Goal: Transaction & Acquisition: Purchase product/service

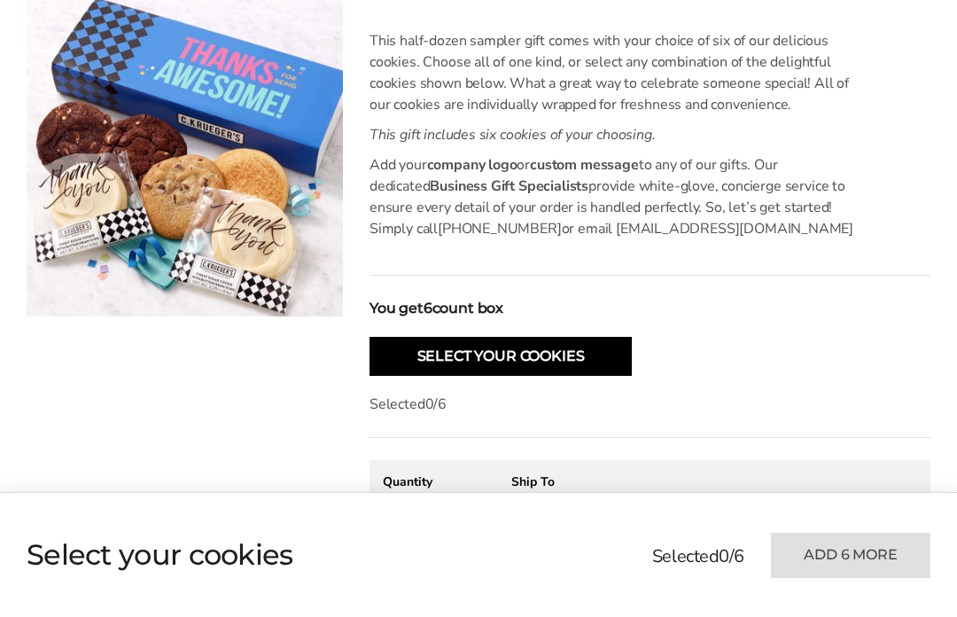
scroll to position [431, 0]
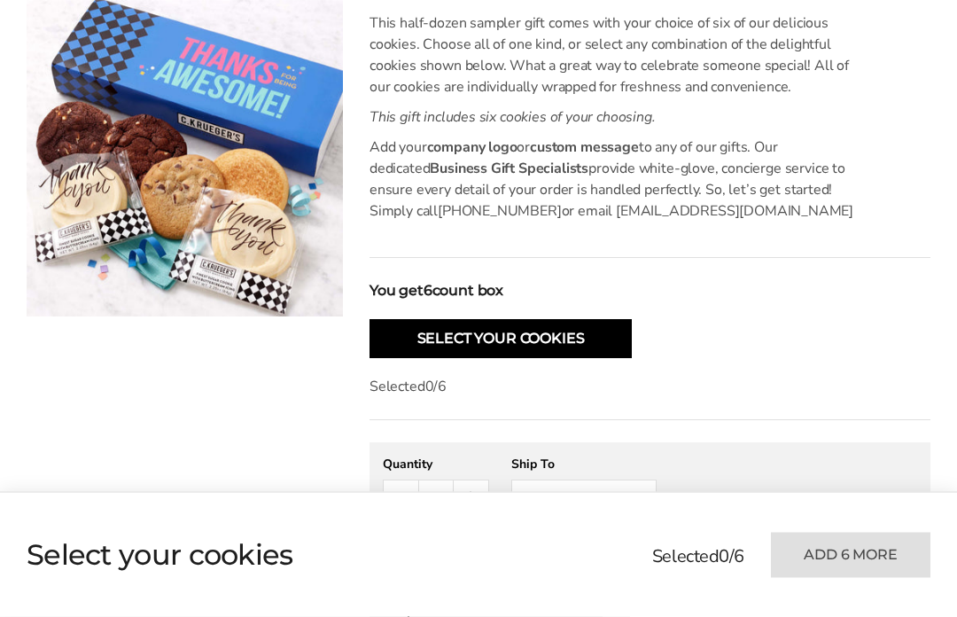
click at [584, 333] on button "Select Your Cookies" at bounding box center [500, 339] width 262 height 39
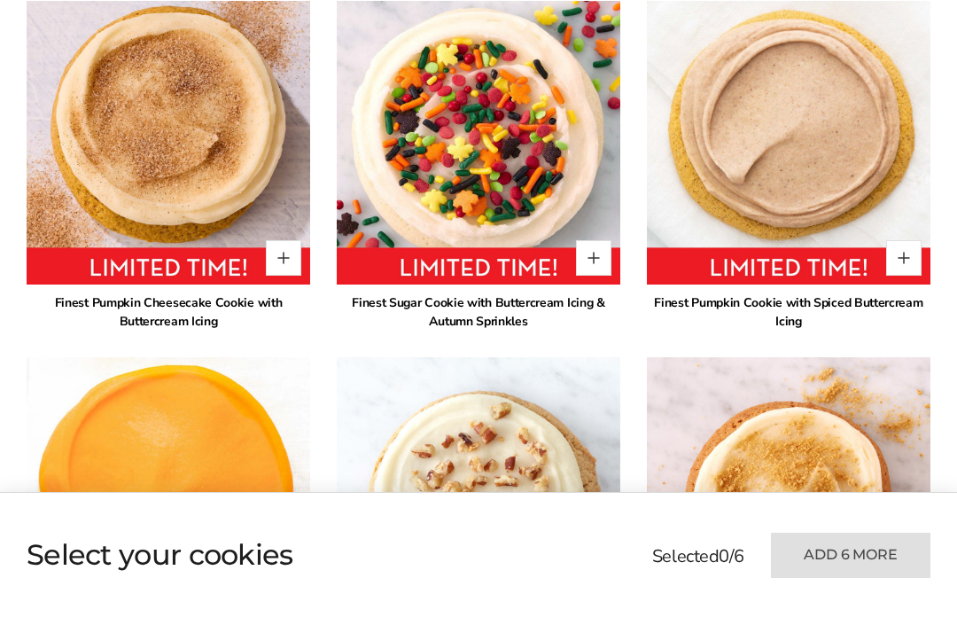
scroll to position [1316, 0]
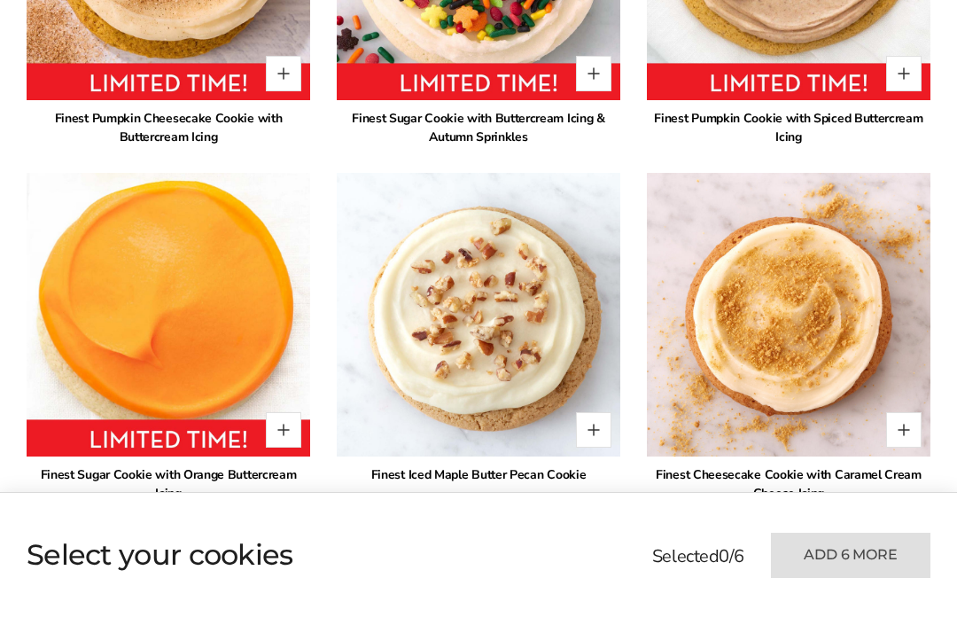
click at [594, 429] on button "Quantity button plus" at bounding box center [593, 429] width 35 height 35
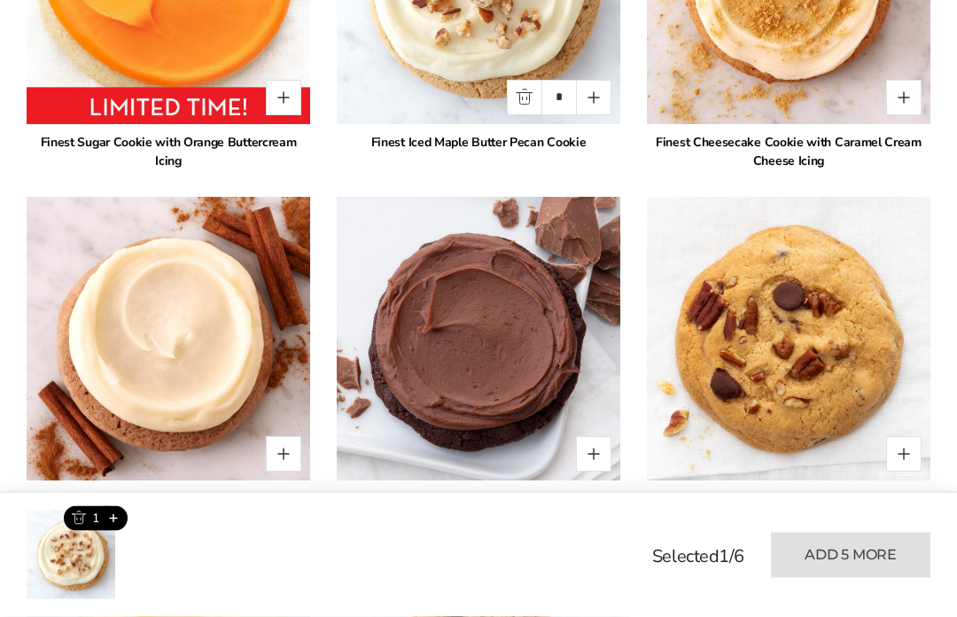
scroll to position [1648, 0]
click at [593, 462] on button "Quantity button plus" at bounding box center [593, 453] width 35 height 35
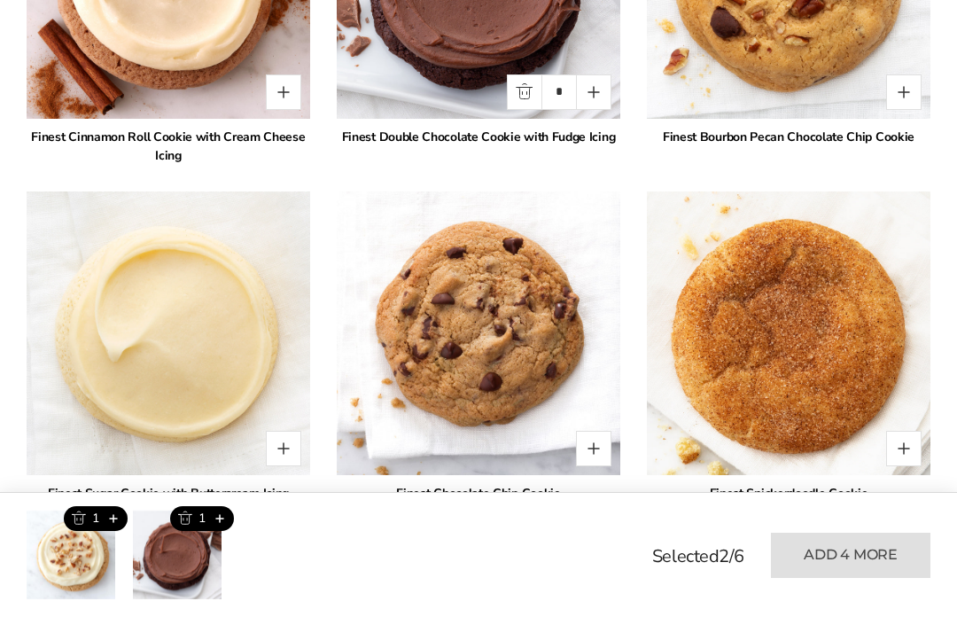
scroll to position [2123, 0]
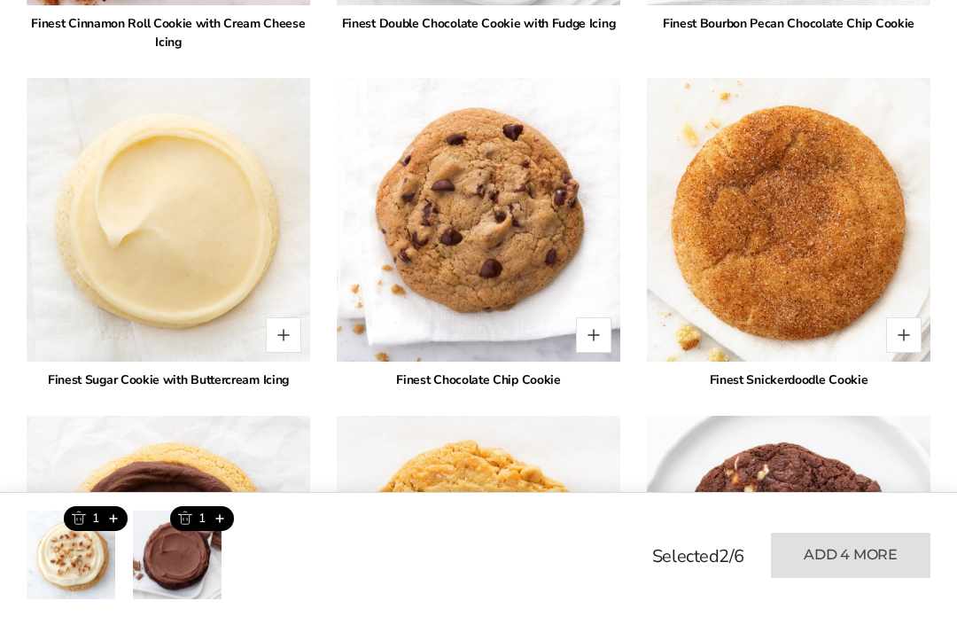
click at [597, 339] on button "Quantity button plus" at bounding box center [593, 334] width 35 height 35
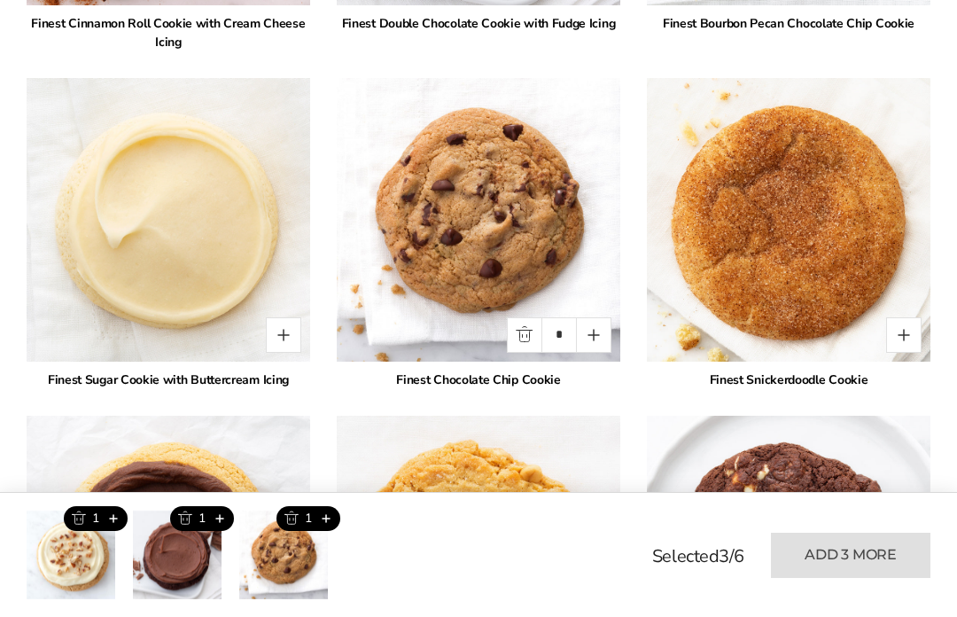
click at [285, 334] on button "Quantity button plus" at bounding box center [283, 334] width 35 height 35
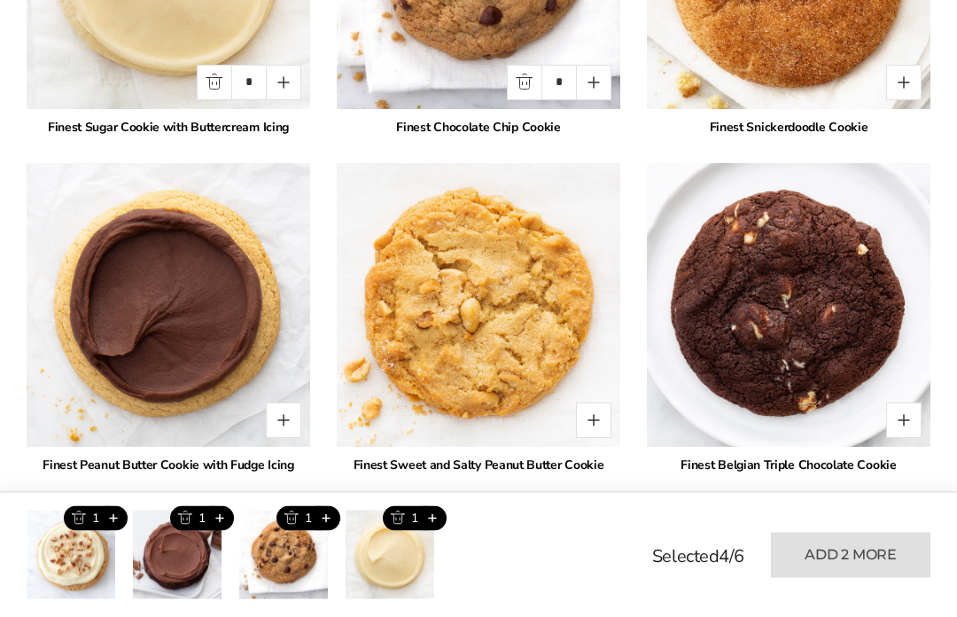
scroll to position [2375, 0]
click at [591, 429] on button "Quantity button plus" at bounding box center [593, 419] width 35 height 35
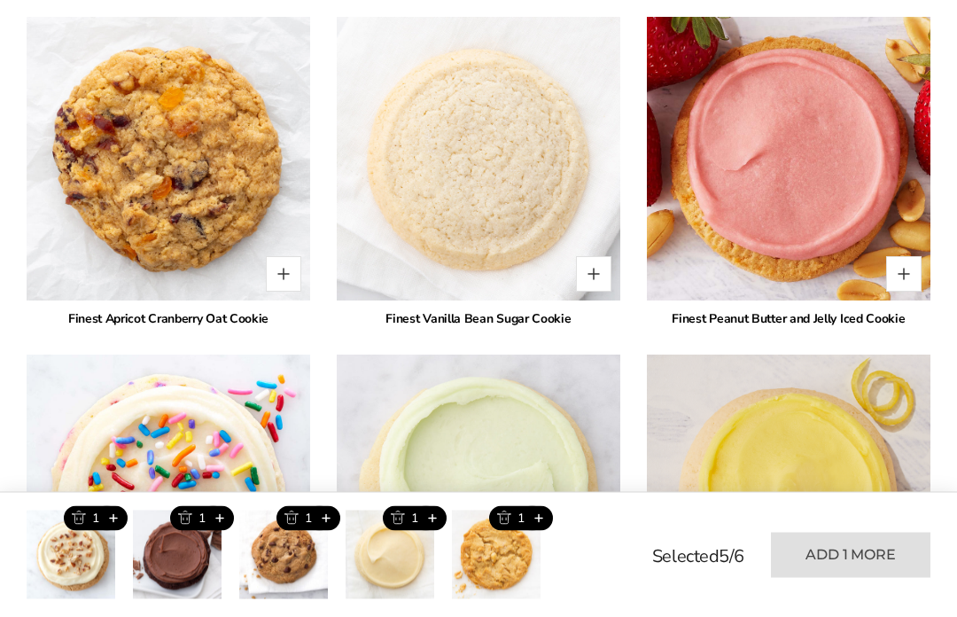
scroll to position [2771, 0]
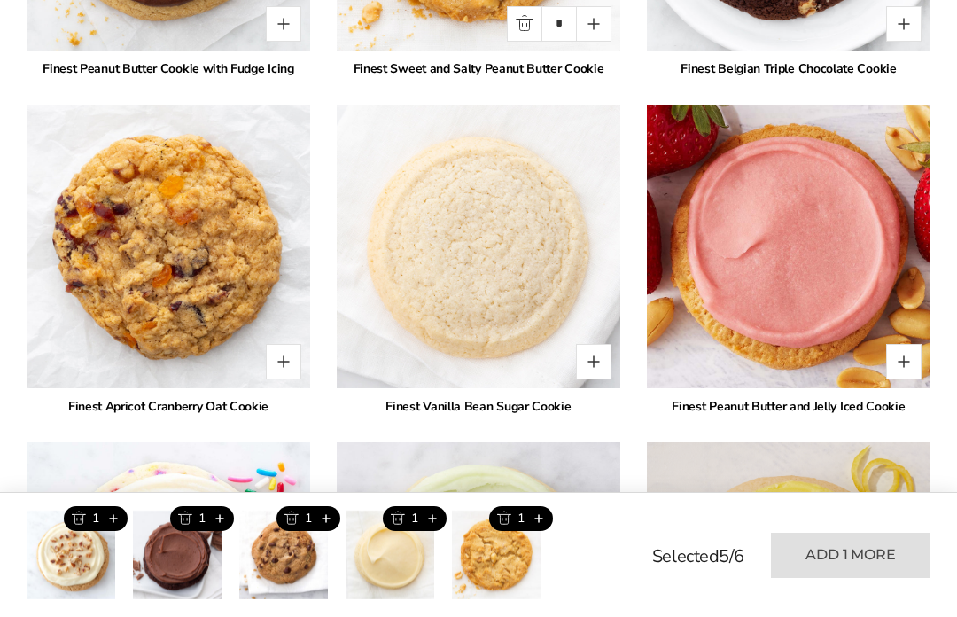
click at [281, 373] on button "Quantity button plus" at bounding box center [283, 361] width 35 height 35
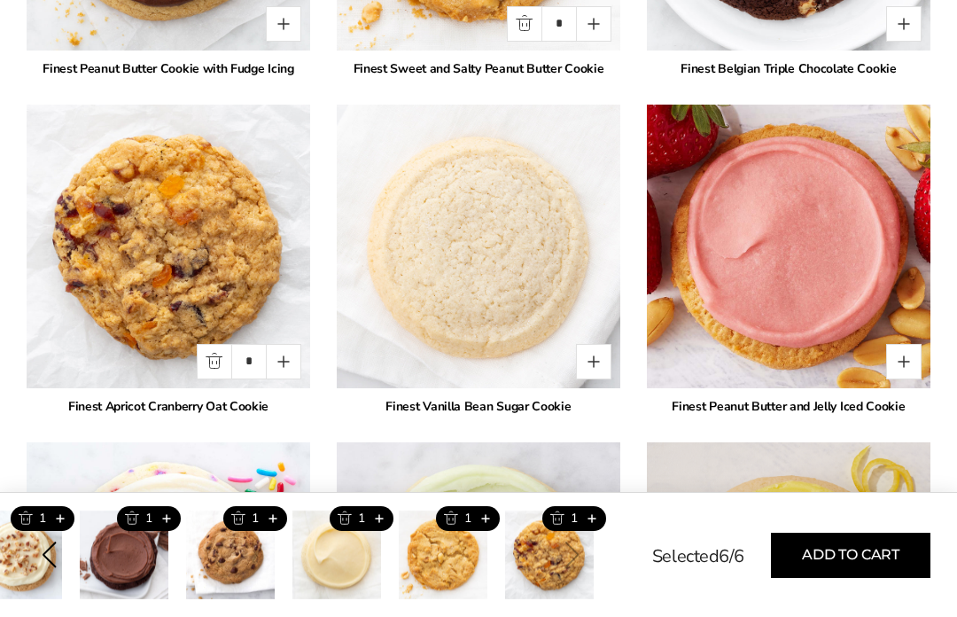
click at [855, 544] on button "Add to cart" at bounding box center [850, 554] width 159 height 45
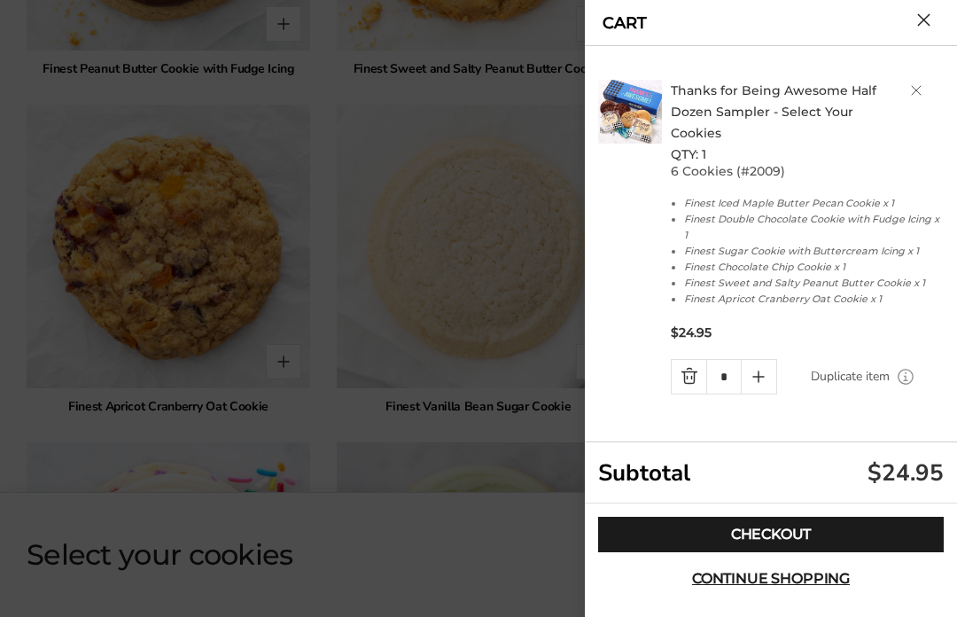
click at [770, 528] on link "Checkout" at bounding box center [770, 533] width 345 height 35
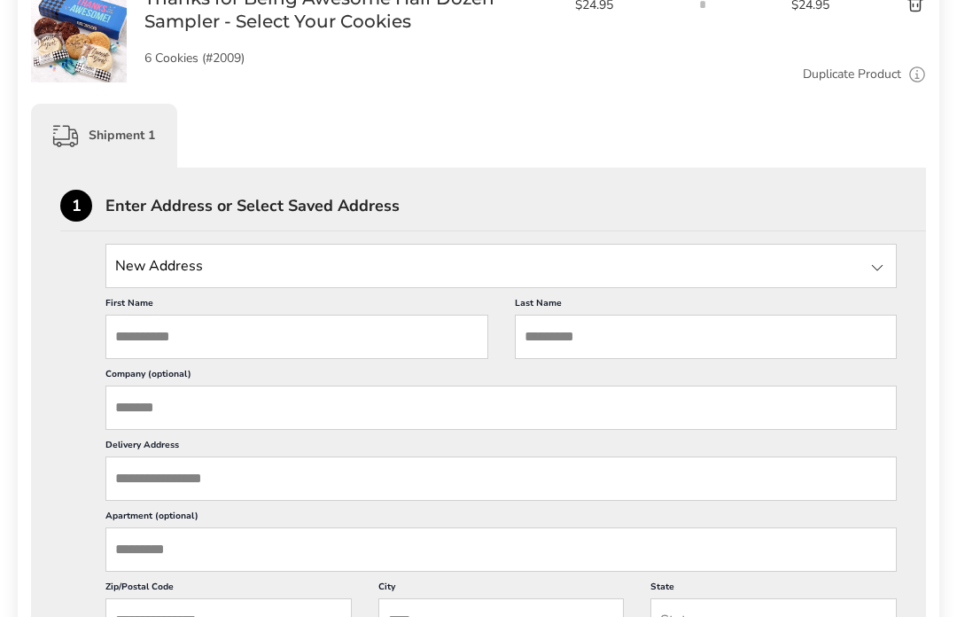
scroll to position [352, 0]
click at [153, 337] on input "First Name" at bounding box center [296, 336] width 383 height 44
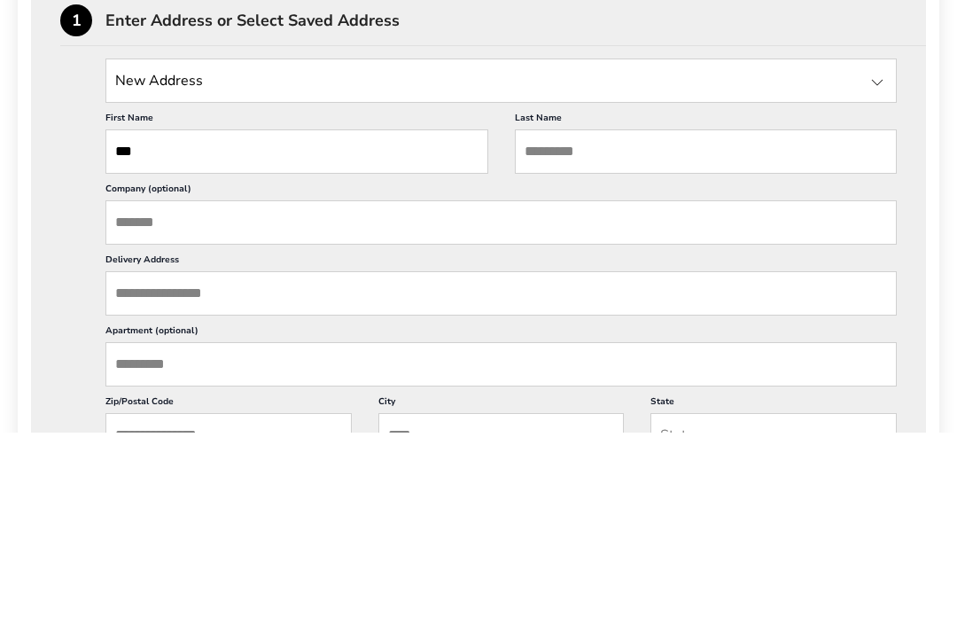
type input "*"
type input "******"
click at [605, 314] on input "Last Name" at bounding box center [706, 336] width 383 height 44
type input "******"
click at [359, 385] on input "Company (optional)" at bounding box center [500, 407] width 791 height 44
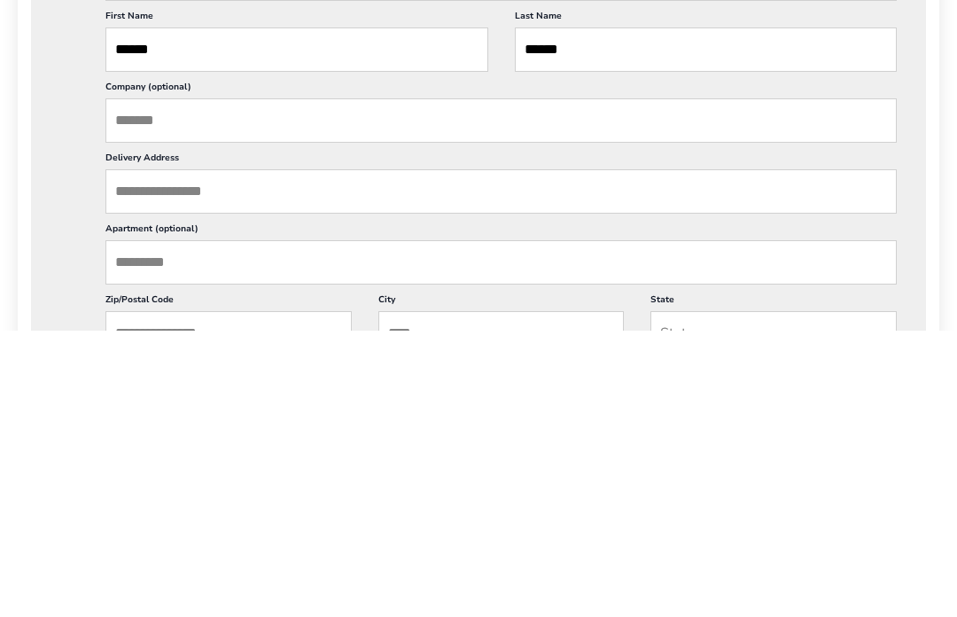
click at [286, 456] on input "Delivery Address" at bounding box center [500, 478] width 791 height 44
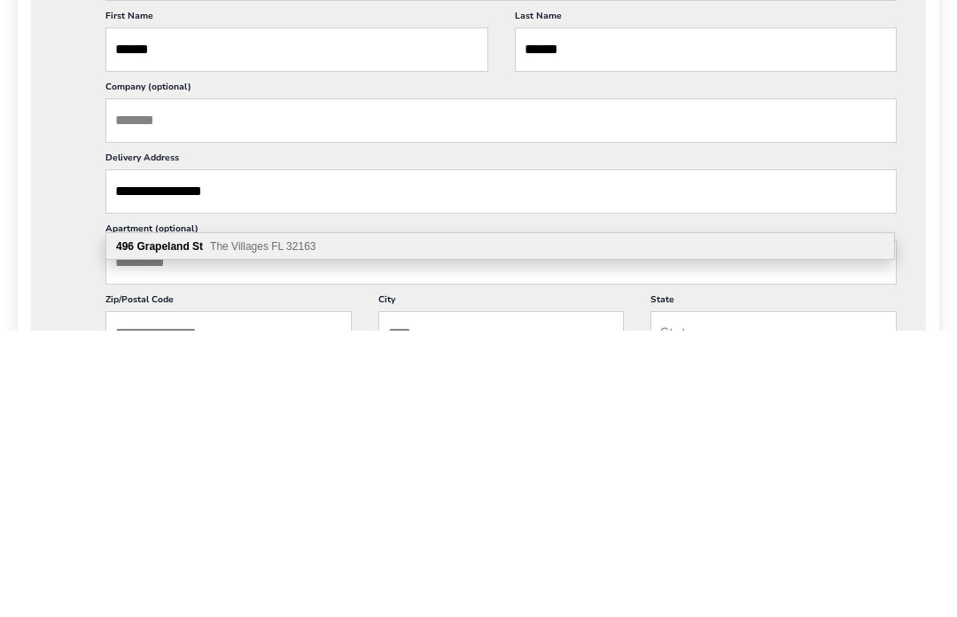
click at [307, 527] on span "The Villages FL 32163" at bounding box center [262, 533] width 105 height 12
type input "**********"
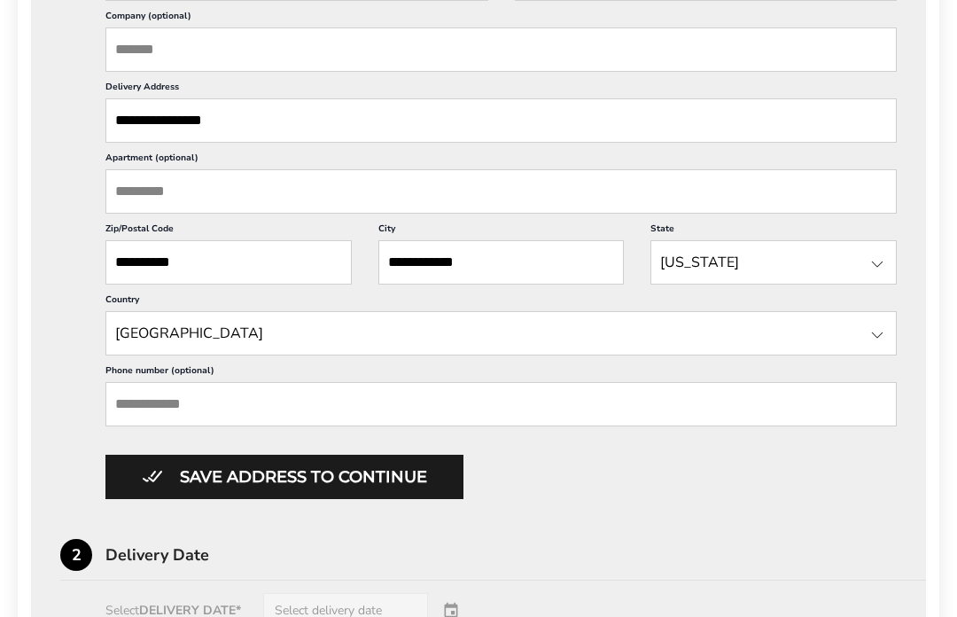
scroll to position [710, 0]
click at [283, 426] on input "Phone number (optional)" at bounding box center [500, 404] width 791 height 44
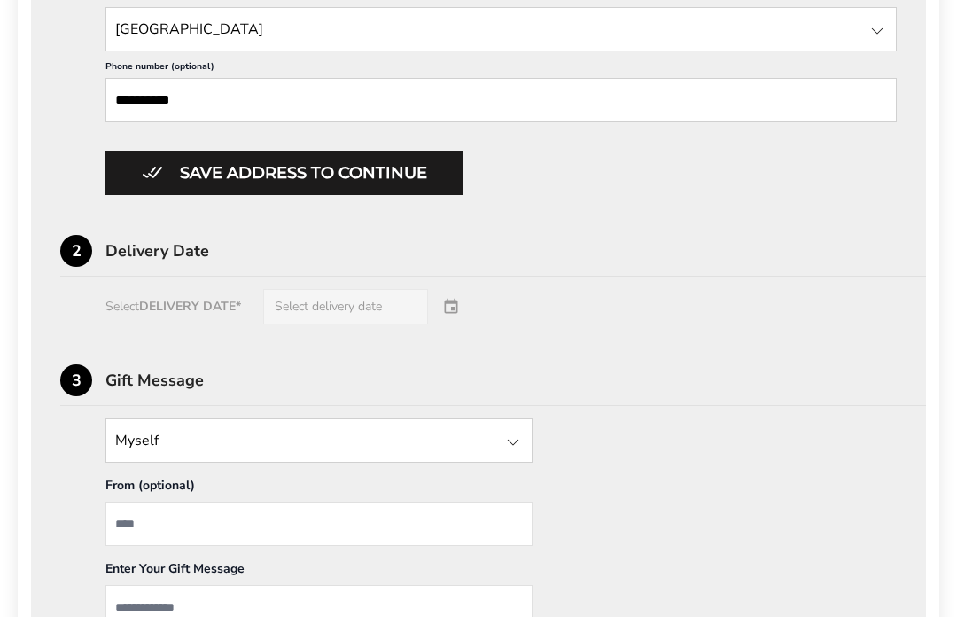
scroll to position [1013, 0]
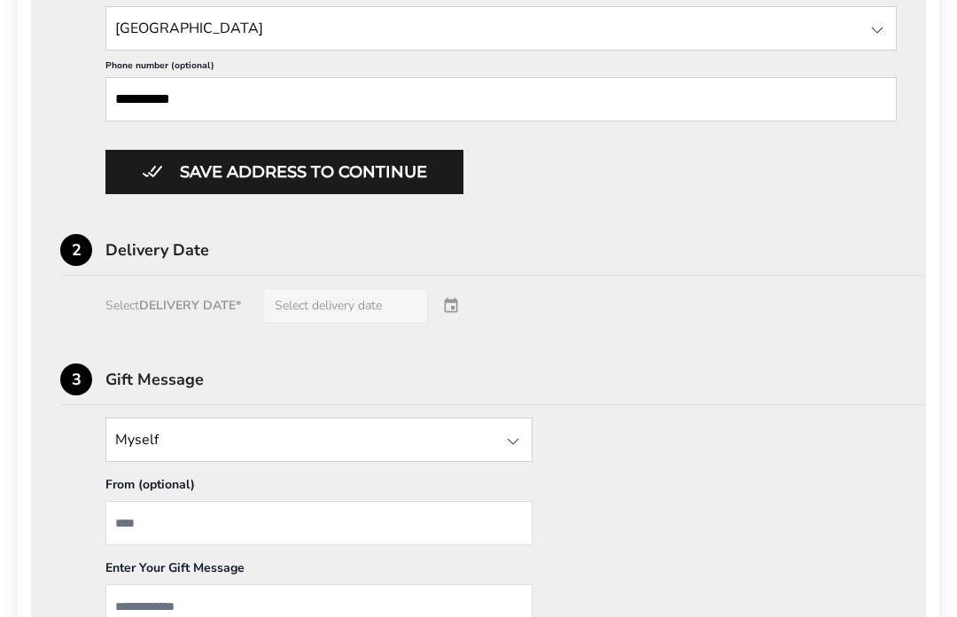
type input "**********"
click at [466, 324] on div "Select DELIVERY DATE* Select delivery date" at bounding box center [478, 306] width 836 height 35
click at [350, 324] on div "Select DELIVERY DATE* Select delivery date" at bounding box center [478, 306] width 836 height 35
click at [150, 324] on div "Select DELIVERY DATE* Select delivery date" at bounding box center [478, 306] width 836 height 35
click at [87, 267] on div "2" at bounding box center [76, 251] width 32 height 32
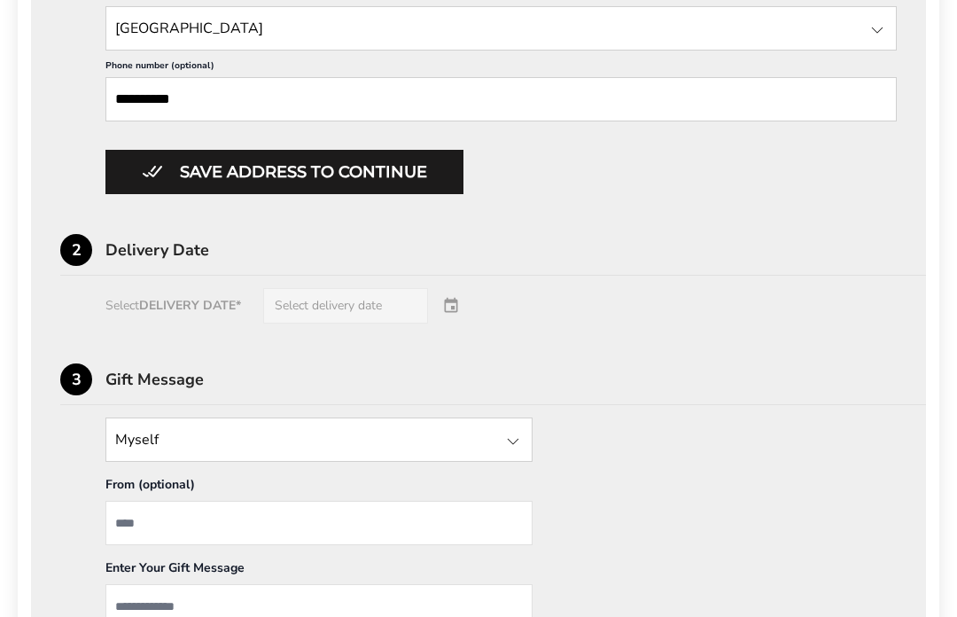
click at [168, 195] on button "Save address to continue" at bounding box center [284, 173] width 358 height 44
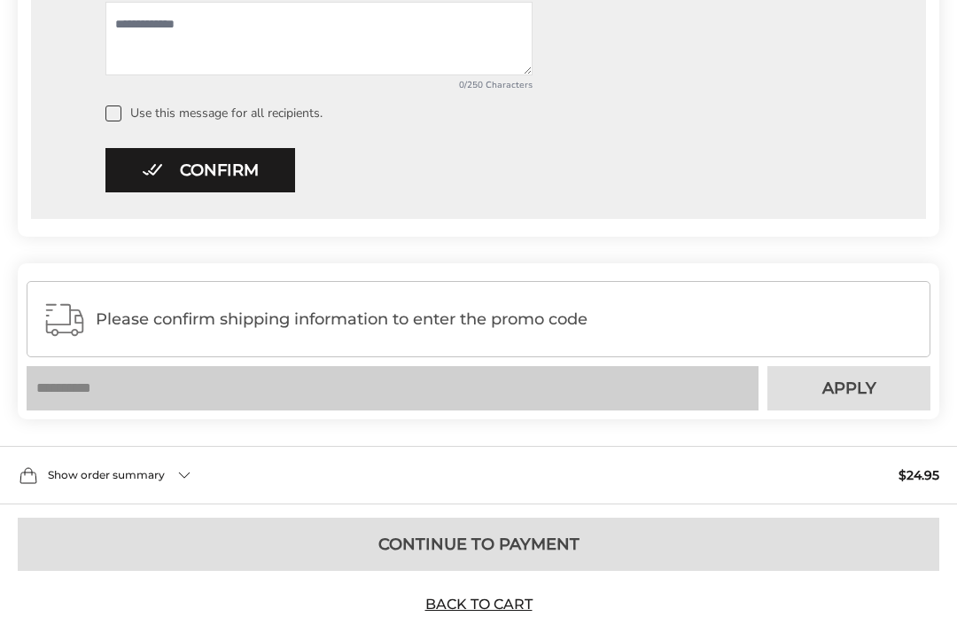
scroll to position [1082, 0]
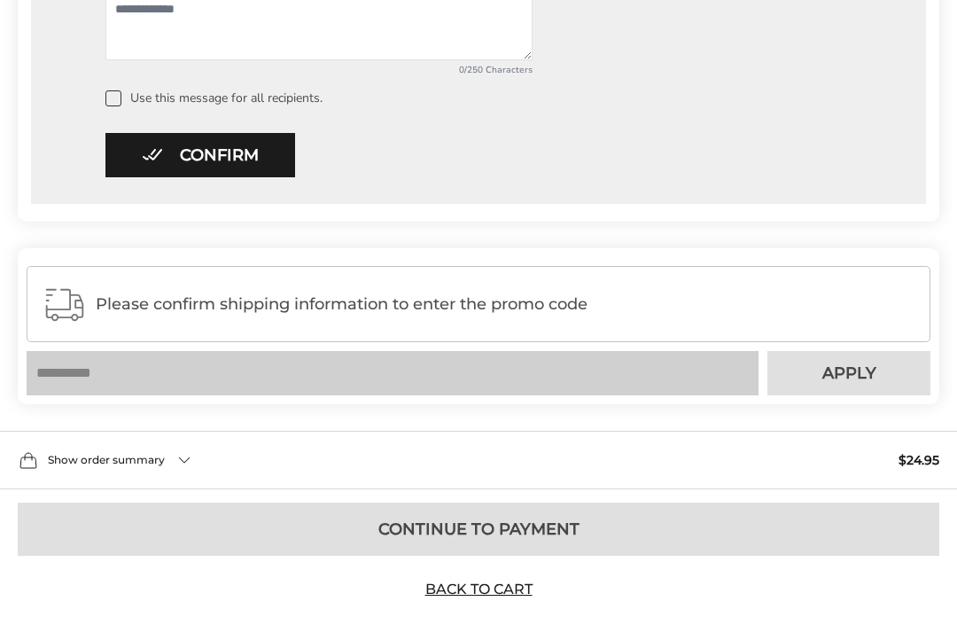
click at [61, 465] on span "Show order summary" at bounding box center [106, 459] width 117 height 11
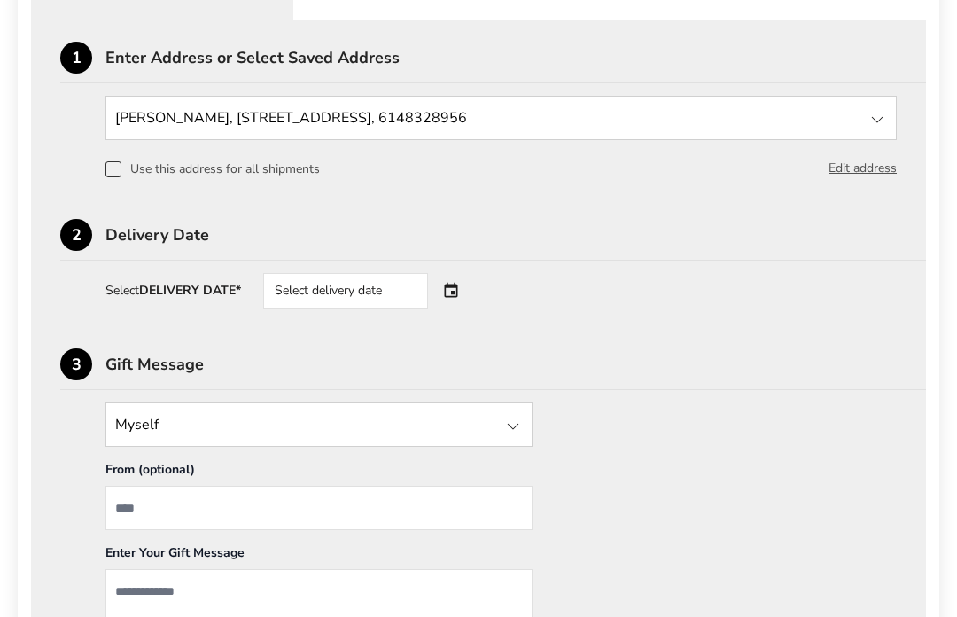
scroll to position [497, 0]
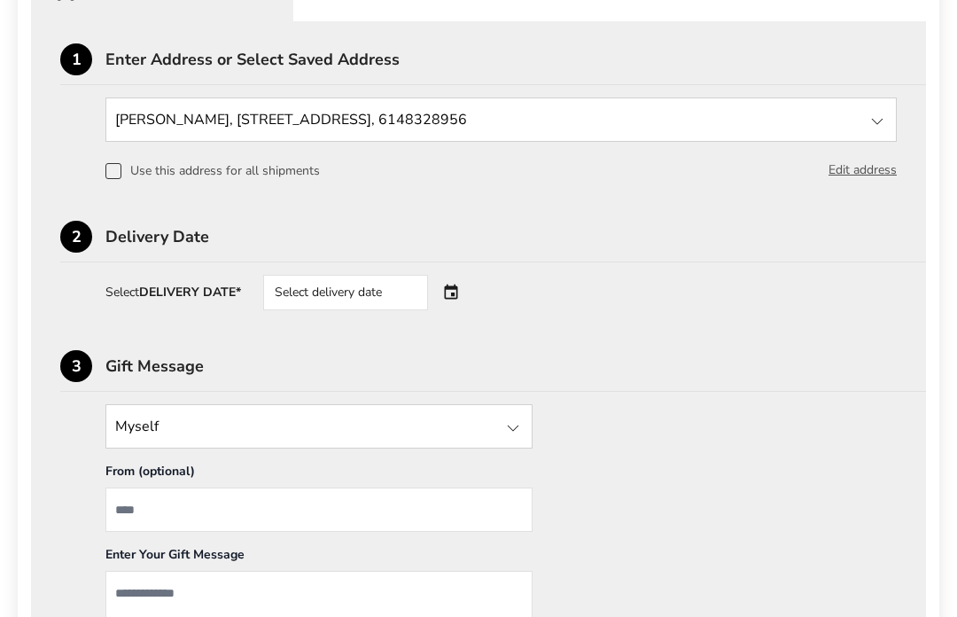
click at [453, 303] on div "Select delivery date" at bounding box center [370, 293] width 214 height 35
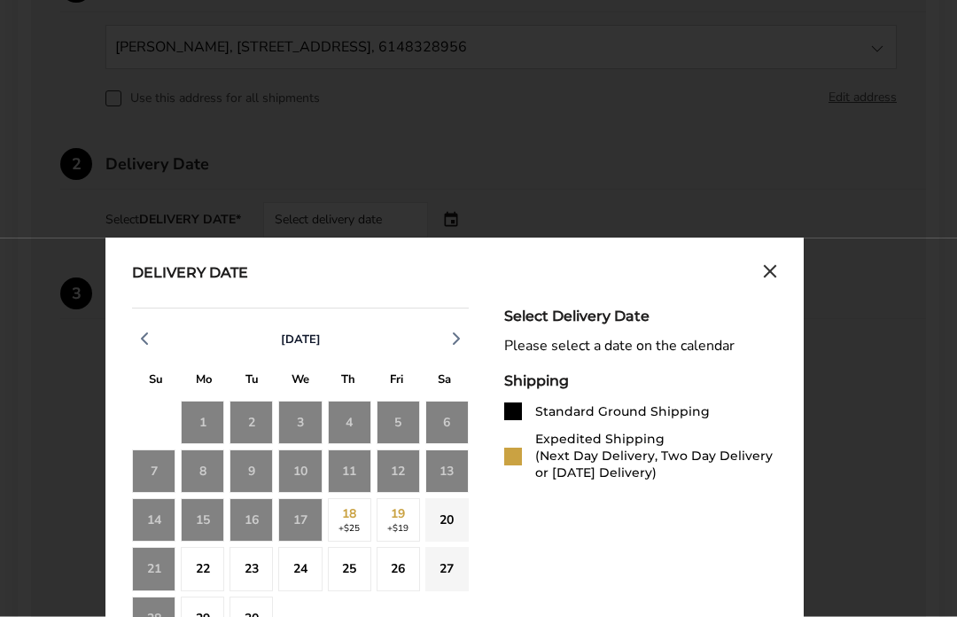
scroll to position [570, 0]
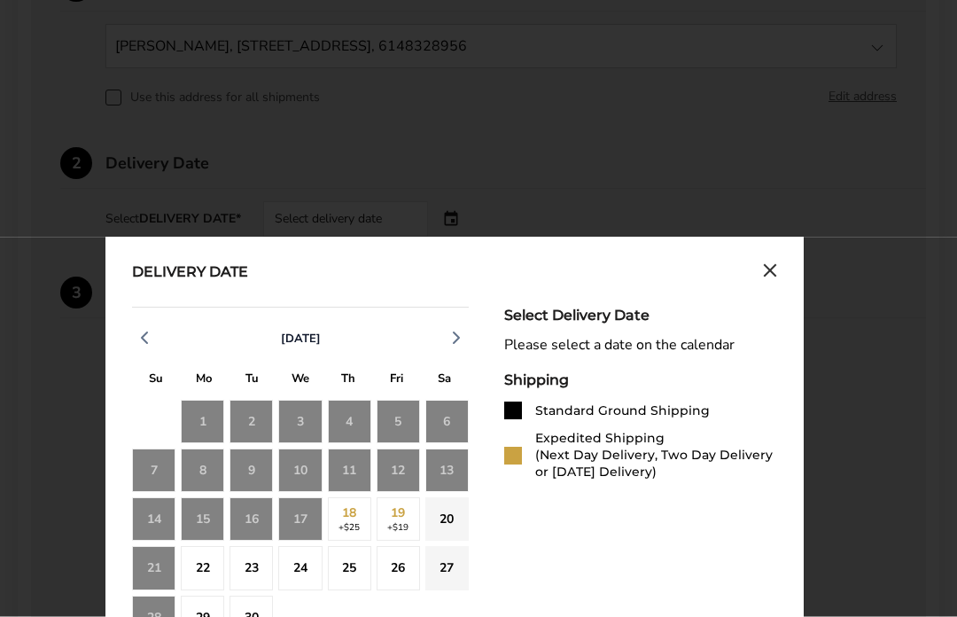
click at [442, 523] on div "20" at bounding box center [446, 519] width 43 height 43
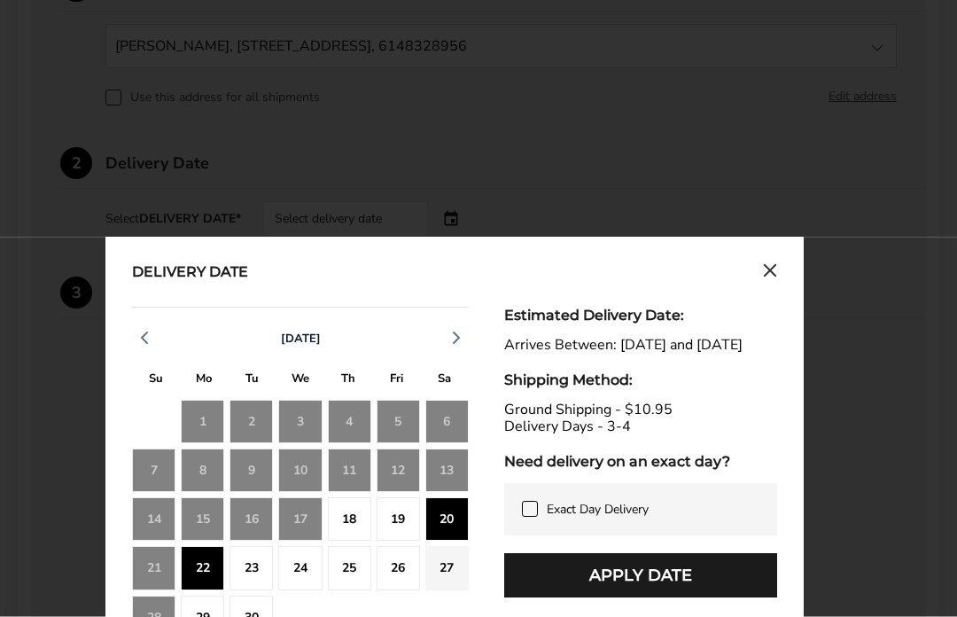
scroll to position [571, 0]
click at [770, 278] on icon "Close calendar" at bounding box center [770, 270] width 14 height 15
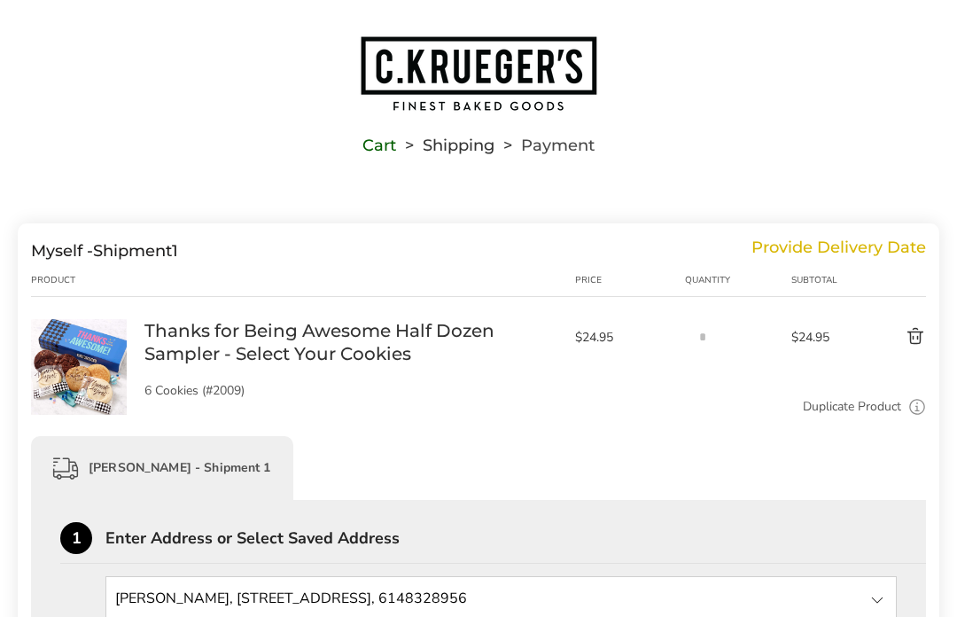
scroll to position [0, 0]
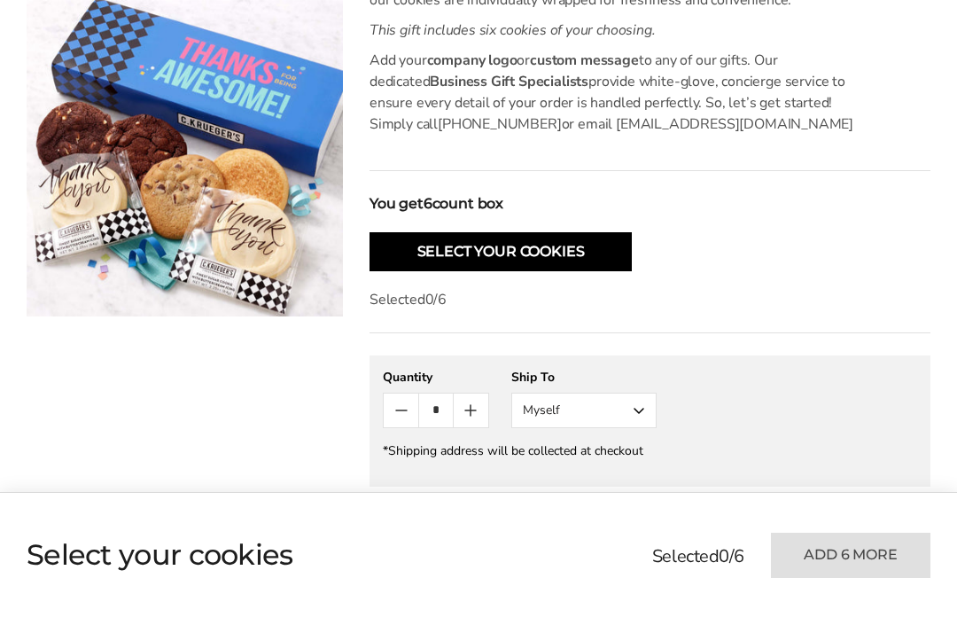
scroll to position [518, 0]
click at [398, 411] on icon "Count minus" at bounding box center [401, 411] width 11 height 0
click at [392, 415] on icon "Count minus" at bounding box center [401, 410] width 21 height 21
click at [394, 414] on icon "Count minus" at bounding box center [401, 410] width 21 height 21
click at [399, 402] on icon "Count minus" at bounding box center [401, 410] width 21 height 21
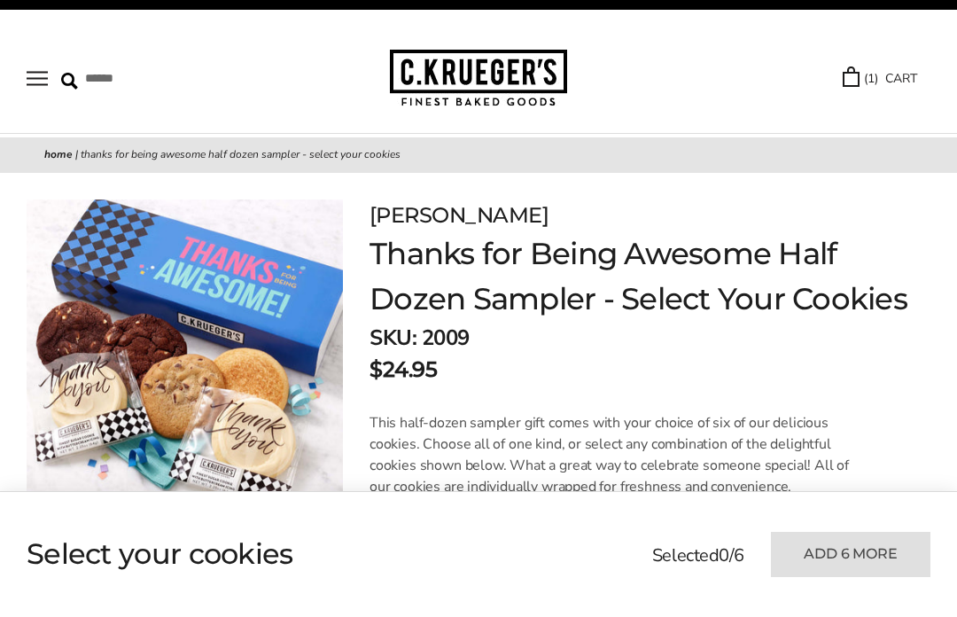
scroll to position [33, 0]
click at [846, 71] on link "( 1 ) CART" at bounding box center [879, 78] width 74 height 20
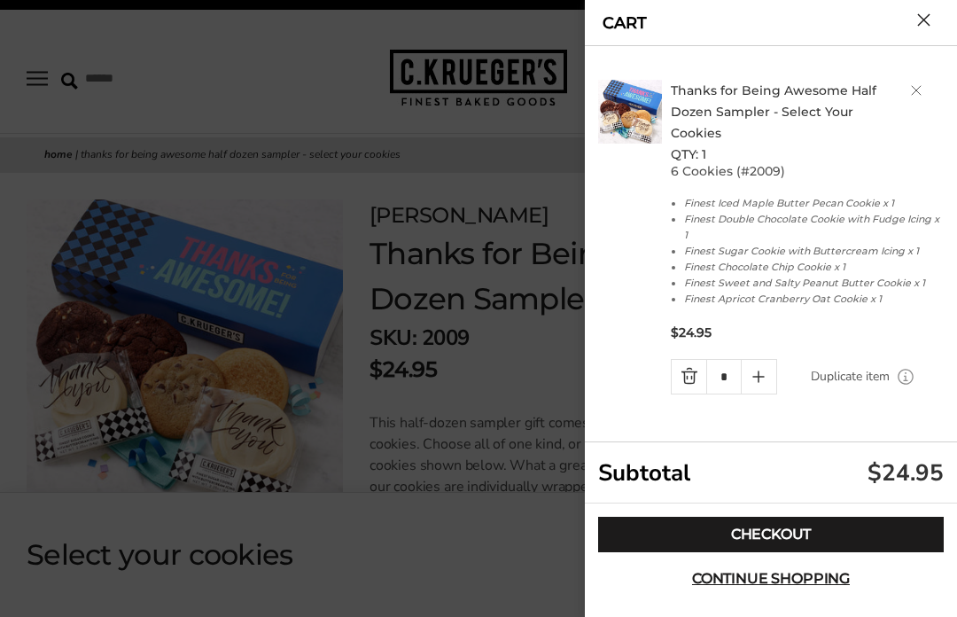
click at [621, 23] on link "CART" at bounding box center [624, 23] width 44 height 16
